Goal: Navigation & Orientation: Find specific page/section

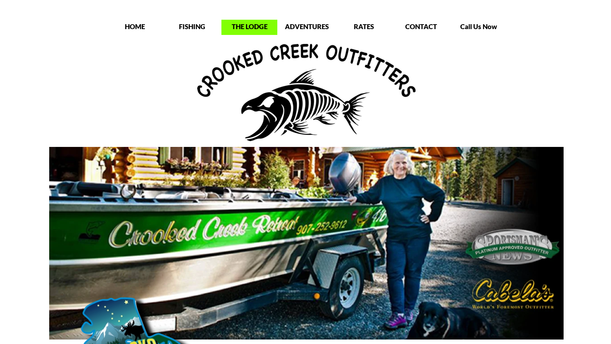
click at [250, 26] on p "THE LODGE" at bounding box center [250, 26] width 56 height 9
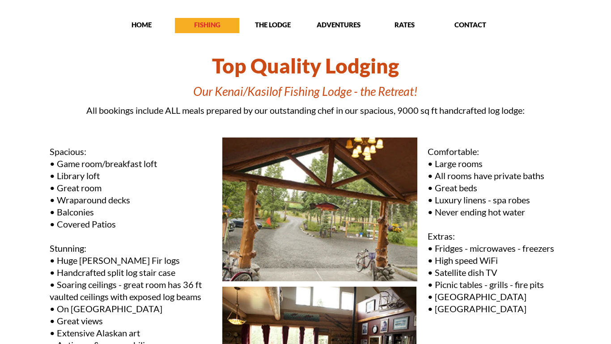
click at [202, 25] on p "FISHING" at bounding box center [207, 24] width 64 height 9
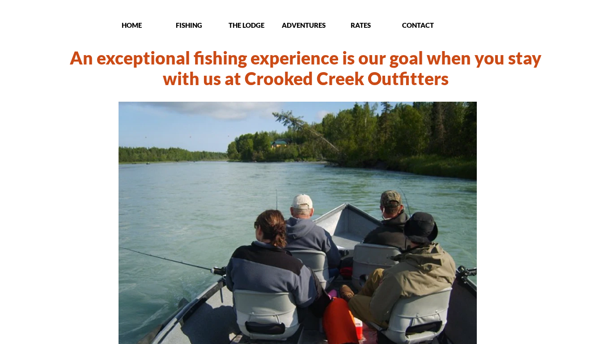
click at [360, 23] on p "RATES" at bounding box center [361, 25] width 56 height 9
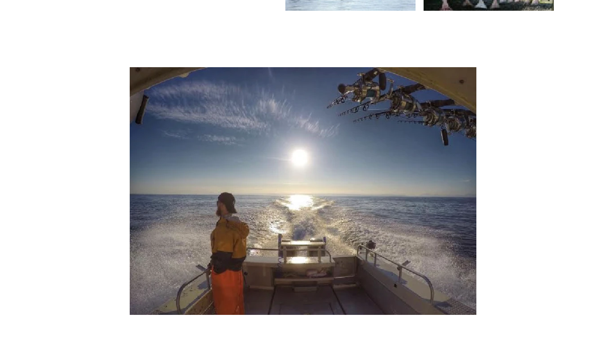
scroll to position [662, 0]
